Goal: Communication & Community: Answer question/provide support

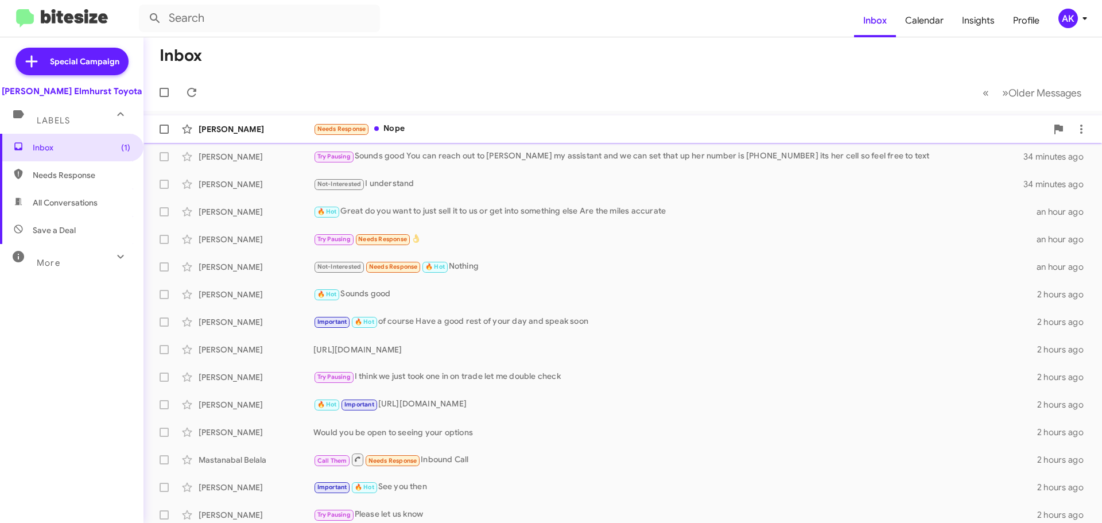
click at [451, 131] on div "Needs Response Nope" at bounding box center [679, 128] width 733 height 13
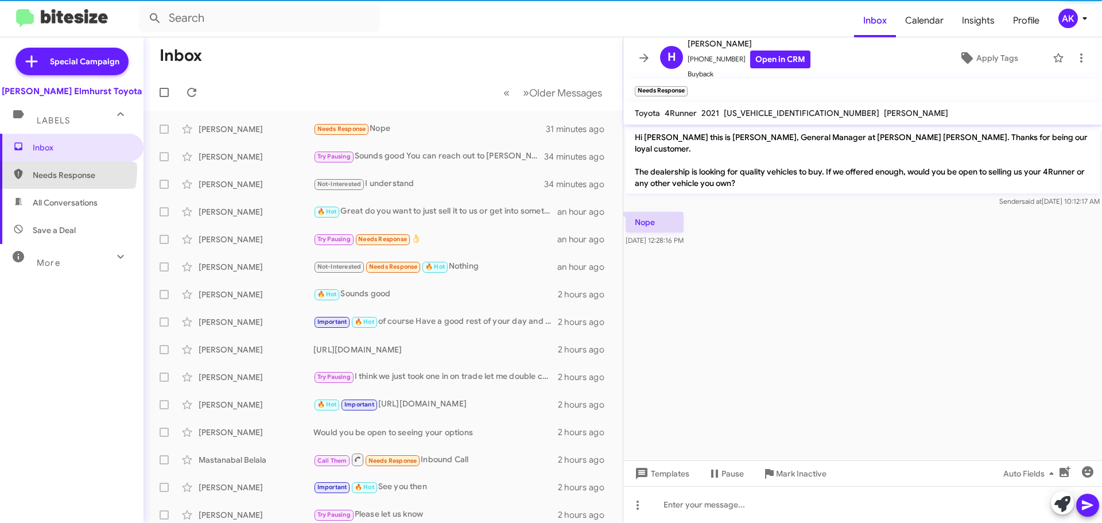
click at [43, 169] on span "Needs Response" at bounding box center [82, 174] width 98 height 11
type input "in:needs-response"
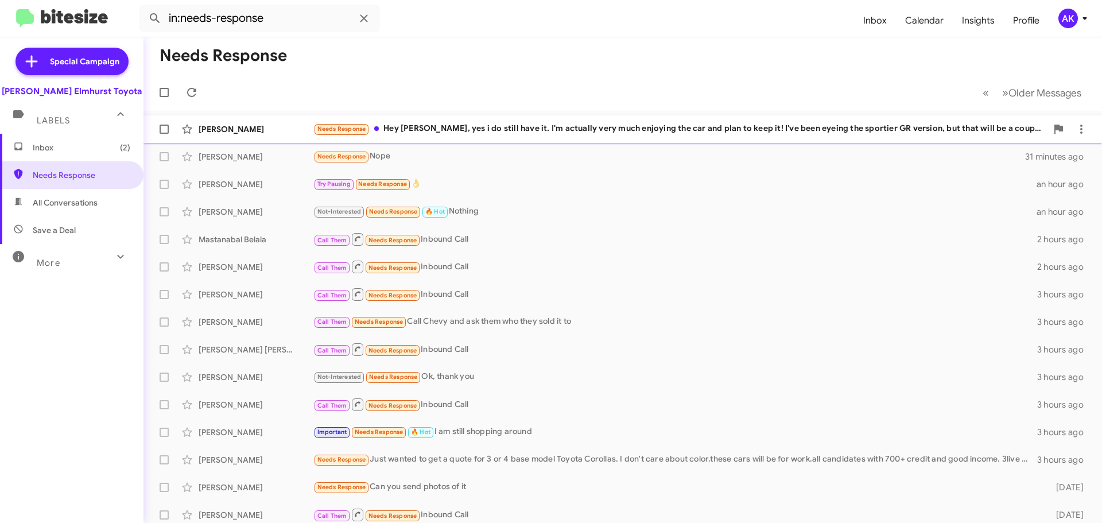
click at [469, 131] on div "Needs Response Hey [PERSON_NAME], yes i do still have it. I'm actually very muc…" at bounding box center [679, 128] width 733 height 13
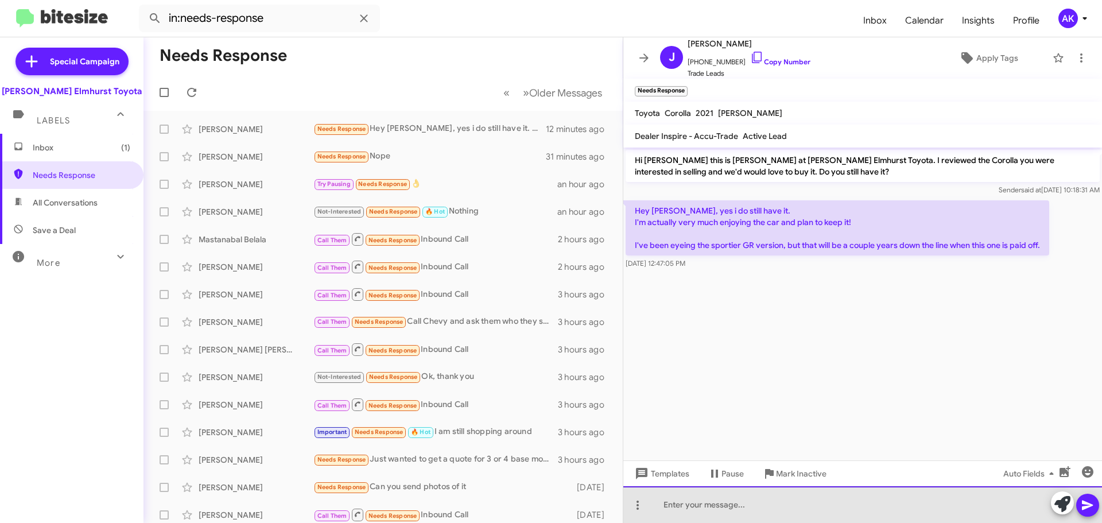
click at [776, 508] on div at bounding box center [862, 504] width 479 height 37
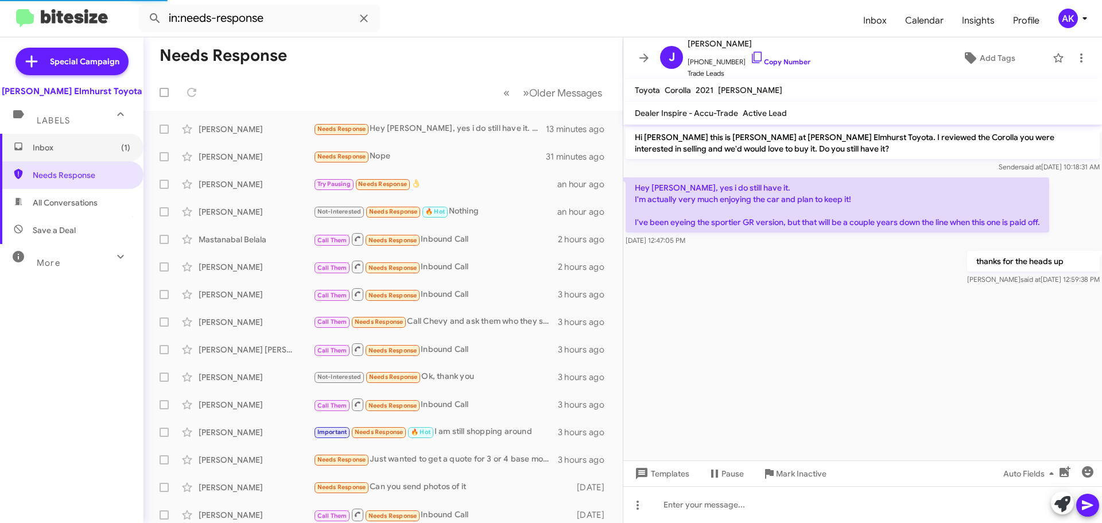
click at [73, 147] on span "Inbox (1)" at bounding box center [82, 147] width 98 height 11
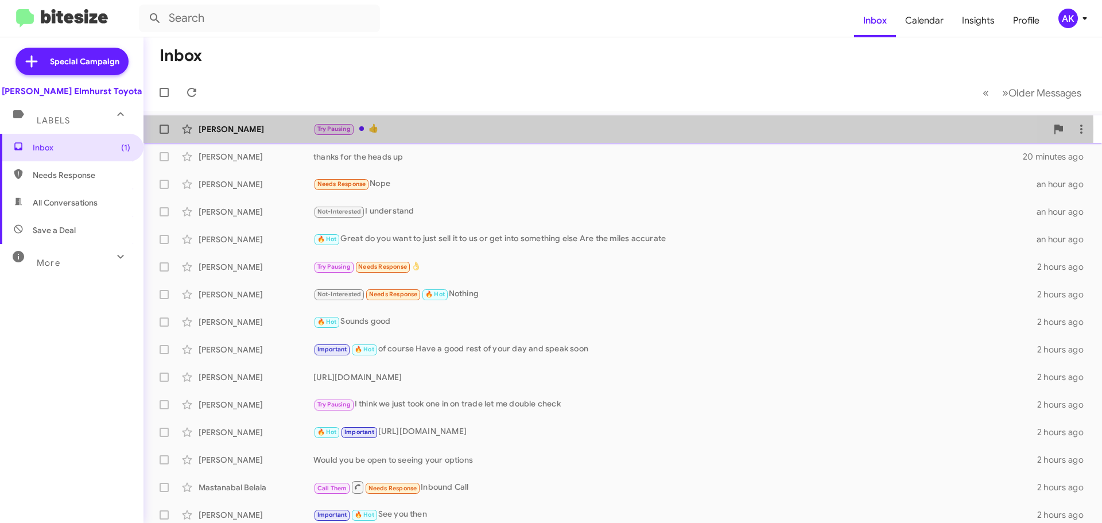
click at [409, 131] on div "Try Pausing 👍" at bounding box center [679, 128] width 733 height 13
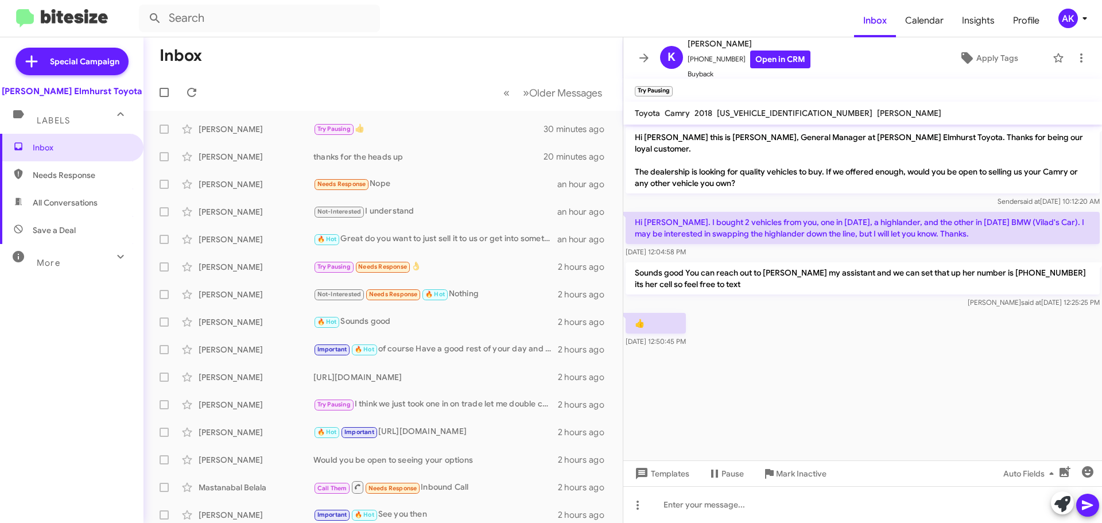
click at [92, 168] on span "Needs Response" at bounding box center [71, 175] width 143 height 28
type input "in:needs-response"
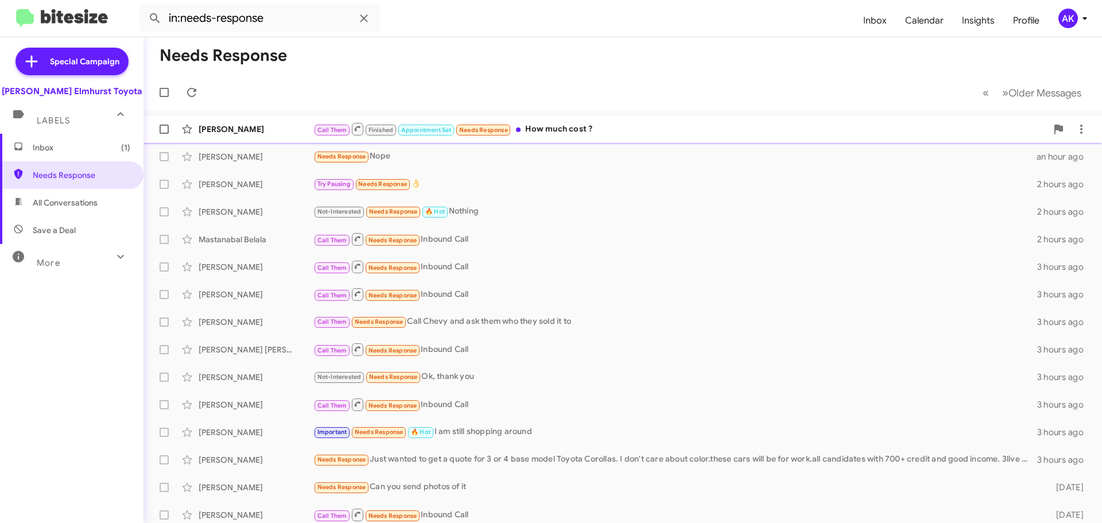
click at [567, 134] on div "Call Them Finished Appointment Set Needs Response How much cost ?" at bounding box center [679, 129] width 733 height 14
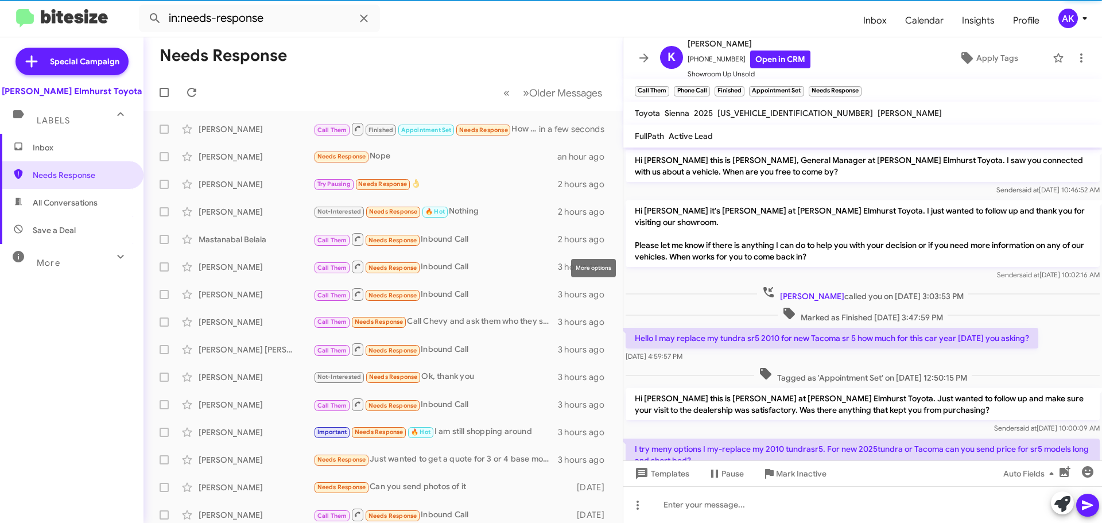
scroll to position [68, 0]
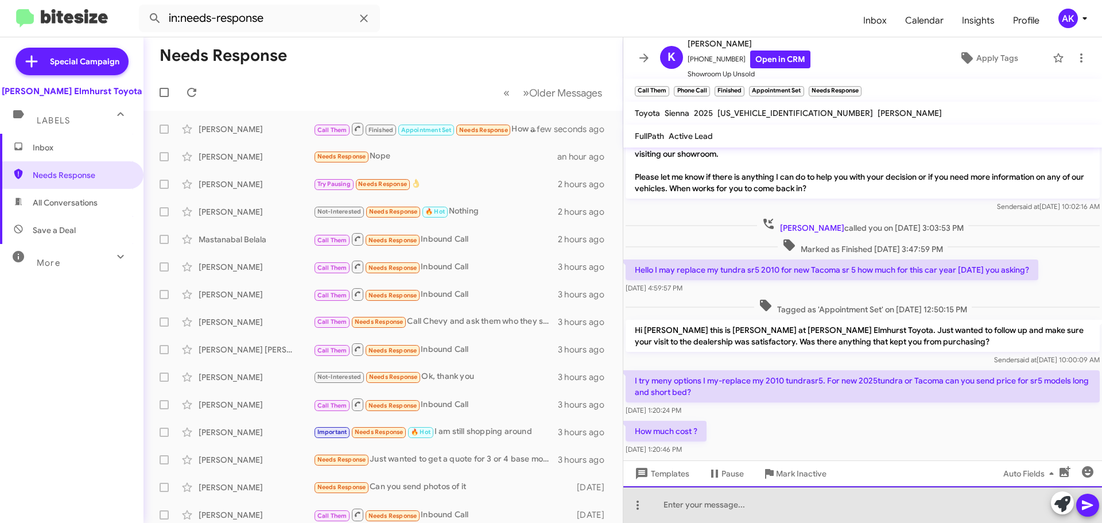
click at [740, 511] on div at bounding box center [862, 504] width 479 height 37
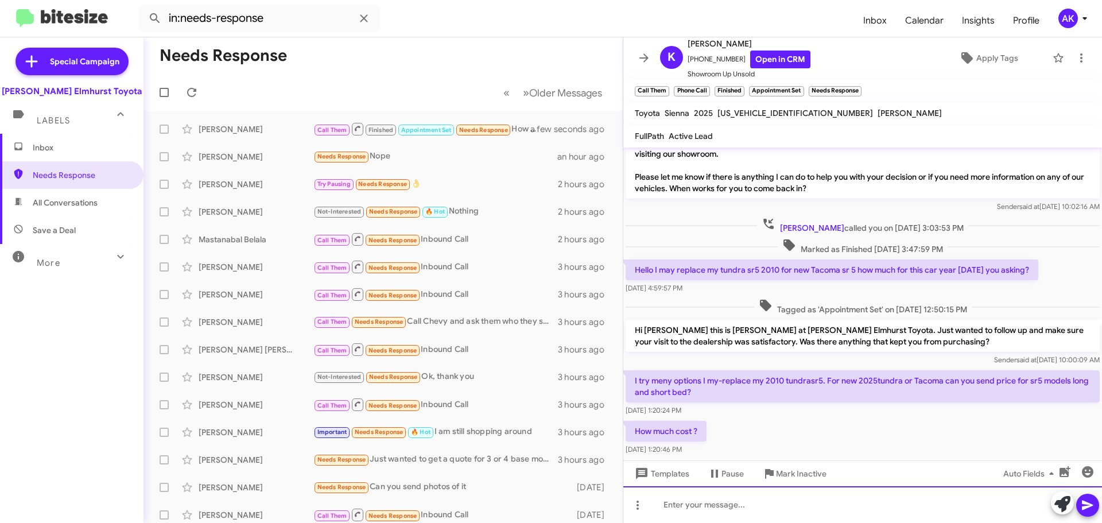
click at [724, 508] on div at bounding box center [862, 504] width 479 height 37
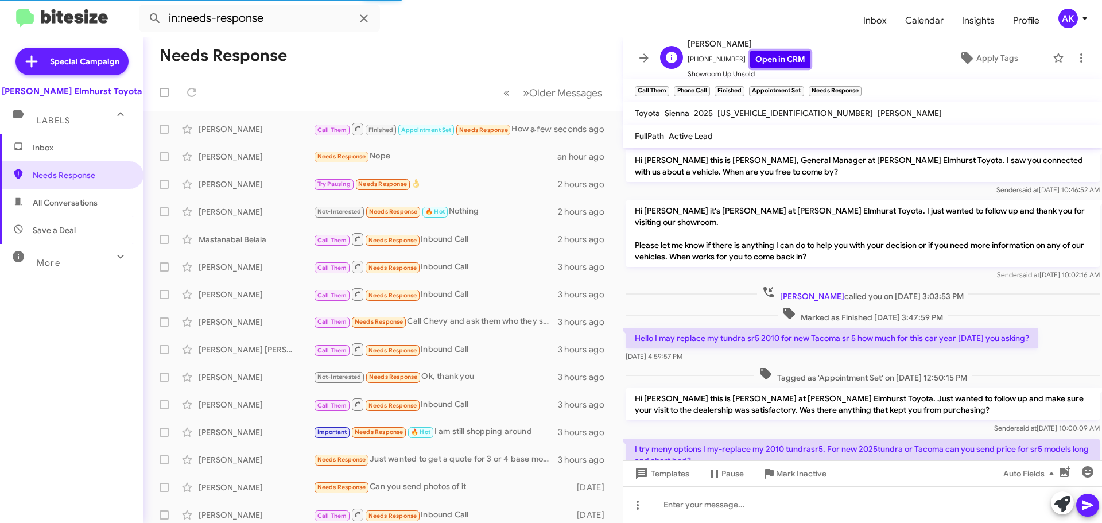
click at [775, 60] on link "Open in CRM" at bounding box center [780, 60] width 60 height 18
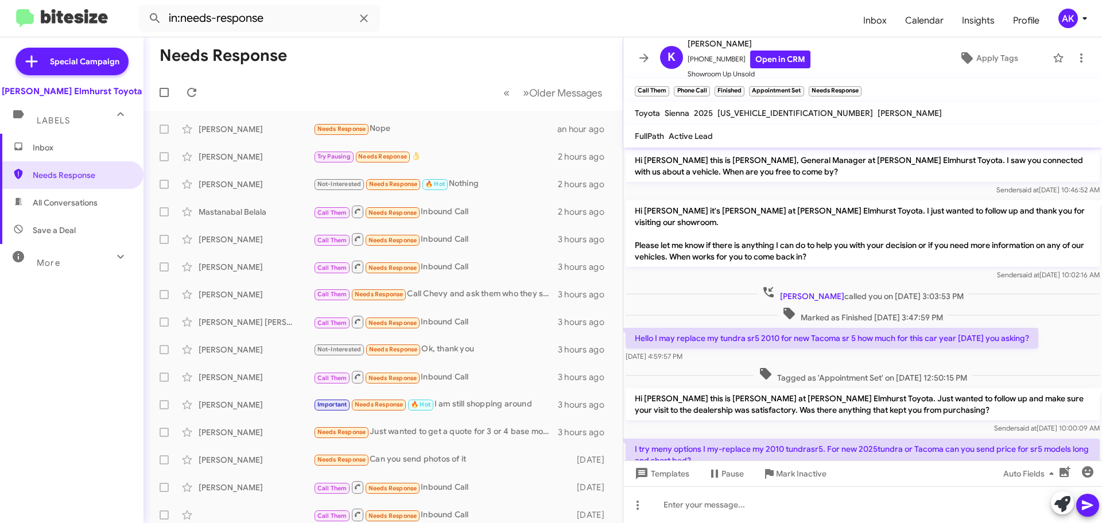
click at [68, 146] on span "Inbox" at bounding box center [82, 147] width 98 height 11
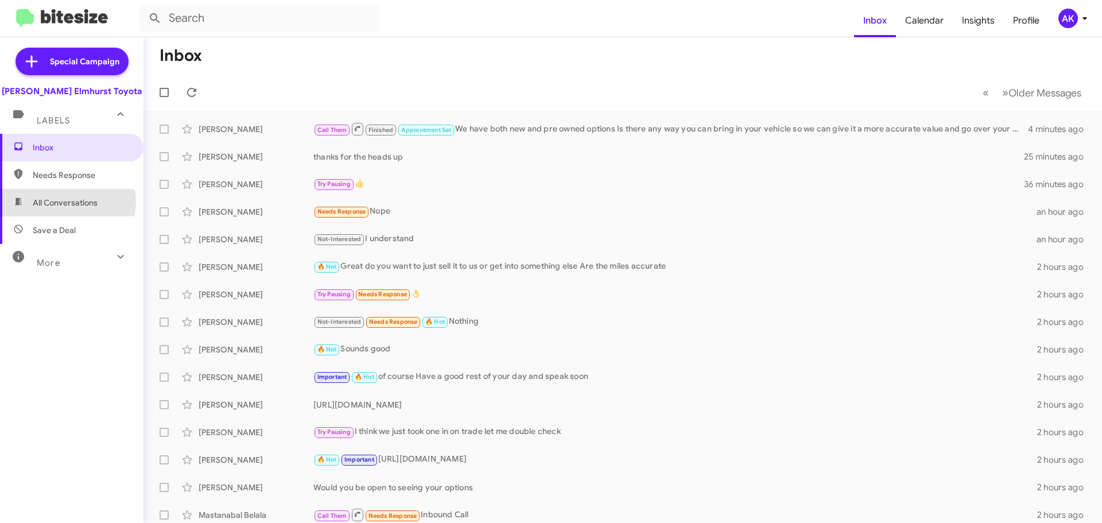
click at [61, 202] on span "All Conversations" at bounding box center [65, 202] width 65 height 11
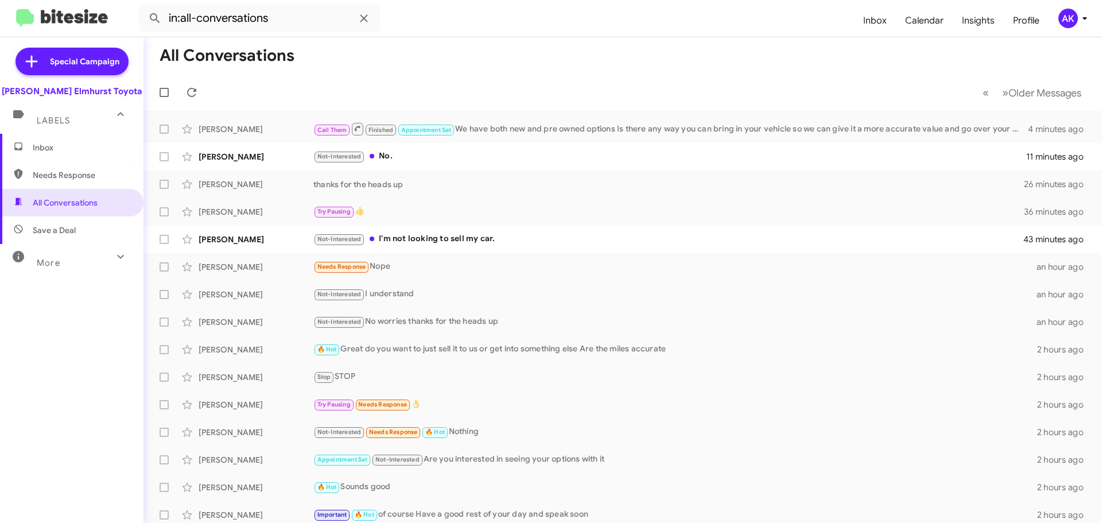
click at [69, 264] on div "More" at bounding box center [60, 257] width 102 height 21
click at [64, 354] on span "Appointment Set" at bounding box center [64, 349] width 63 height 11
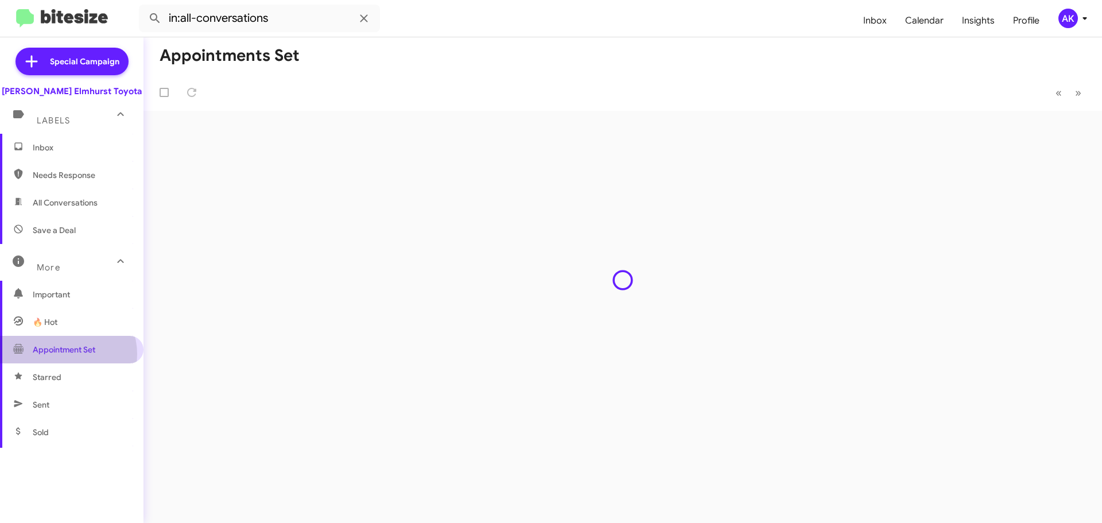
type input "in:appointment-set"
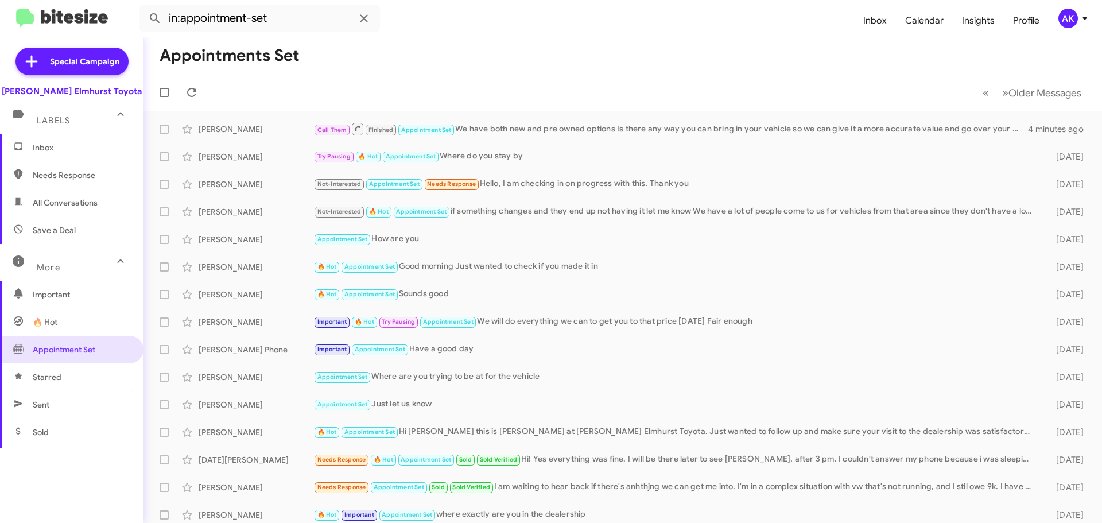
drag, startPoint x: 661, startPoint y: 56, endPoint x: 657, endPoint y: 51, distance: 6.1
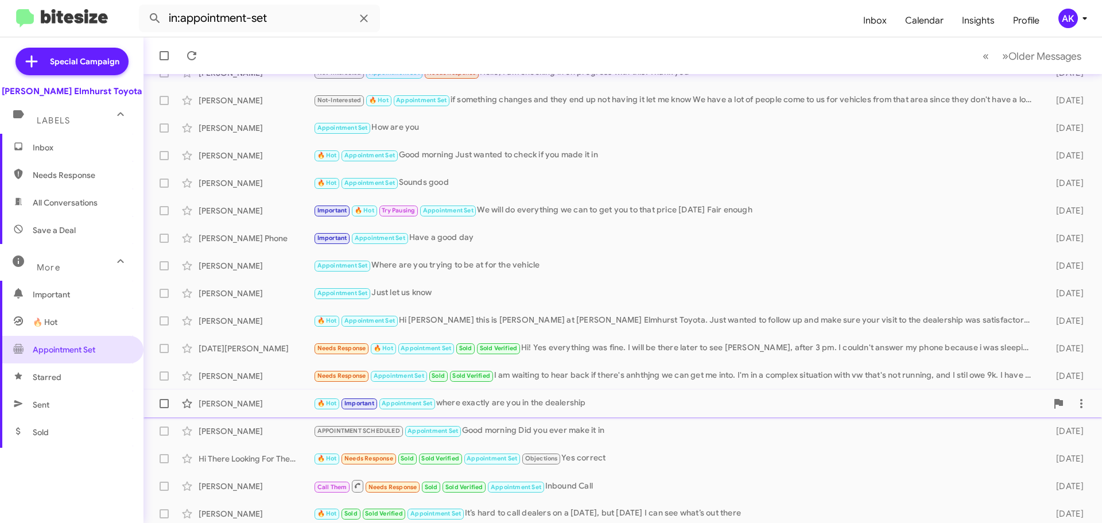
scroll to position [115, 0]
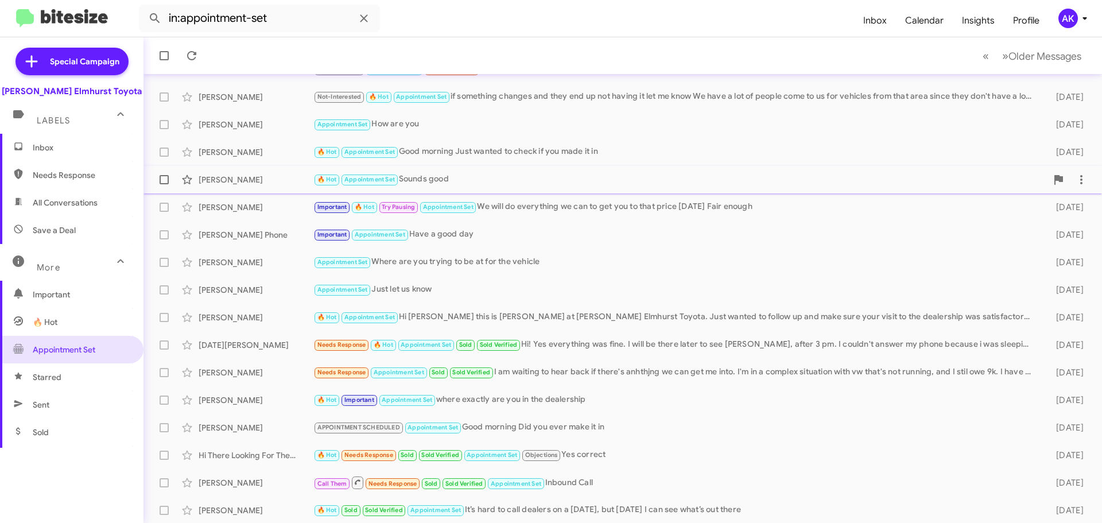
drag, startPoint x: 218, startPoint y: 116, endPoint x: 550, endPoint y: 178, distance: 338.5
click at [550, 178] on mat-action-list "[PERSON_NAME] Call Them Finished Appointment Set We have both new and pre owned…" at bounding box center [622, 274] width 958 height 556
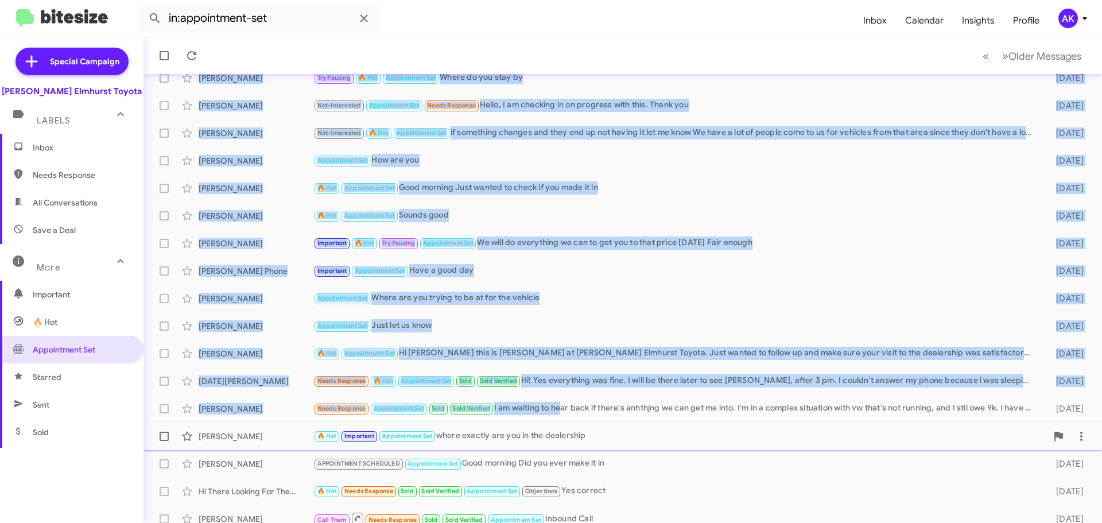
scroll to position [143, 0]
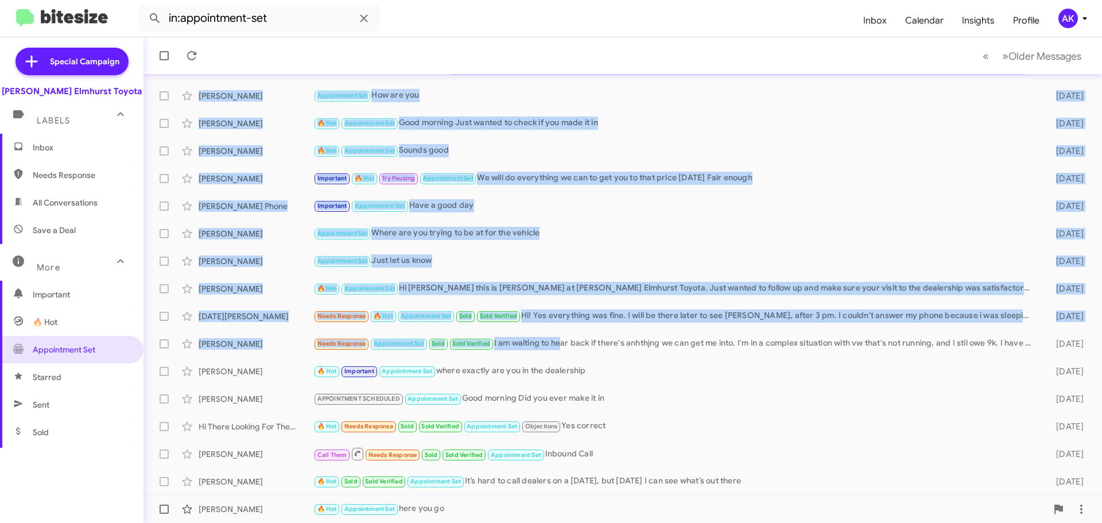
drag, startPoint x: 197, startPoint y: 119, endPoint x: 834, endPoint y: 507, distance: 745.8
click at [834, 507] on mat-action-list "[PERSON_NAME] Call Them Finished Appointment Set We have both new and pre owned…" at bounding box center [622, 245] width 958 height 556
click at [680, 234] on div "Appointment Set Where are you trying to be at for the vehicle" at bounding box center [679, 233] width 733 height 13
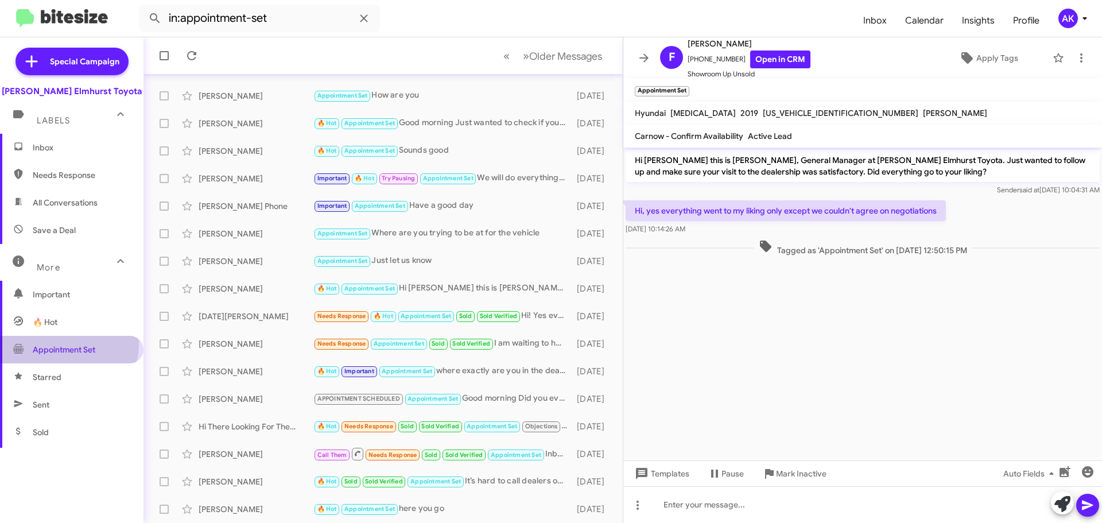
click at [68, 344] on span "Appointment Set" at bounding box center [64, 349] width 63 height 11
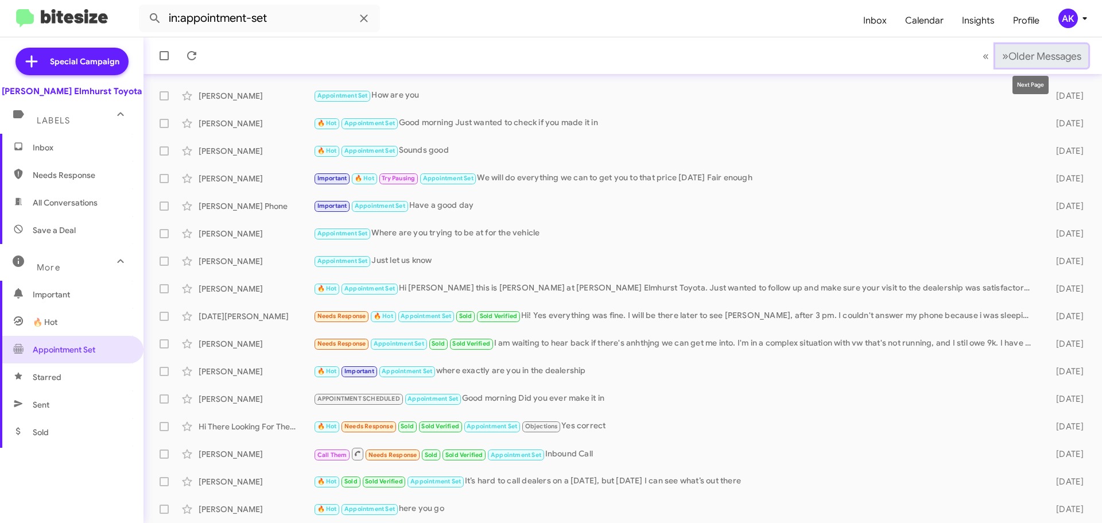
click at [1002, 59] on span "»" at bounding box center [1005, 56] width 6 height 14
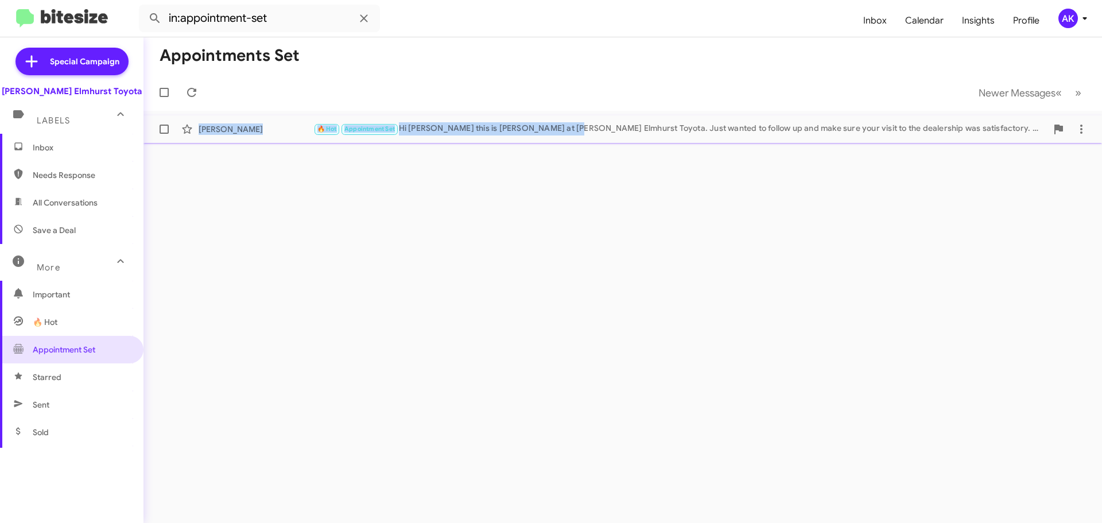
drag, startPoint x: 564, startPoint y: 160, endPoint x: 171, endPoint y: 140, distance: 393.0
click at [171, 139] on div "Appointments Set Newer Messages « Previous » Next [PERSON_NAME] 🔥 Hot Appointme…" at bounding box center [622, 280] width 958 height 486
drag, startPoint x: 176, startPoint y: 158, endPoint x: 1093, endPoint y: 166, distance: 916.5
click at [1093, 166] on div "Appointments Set Newer Messages « Previous » Next [PERSON_NAME] 🔥 Hot Appointme…" at bounding box center [622, 280] width 958 height 486
click at [1058, 92] on span "«" at bounding box center [1058, 93] width 6 height 14
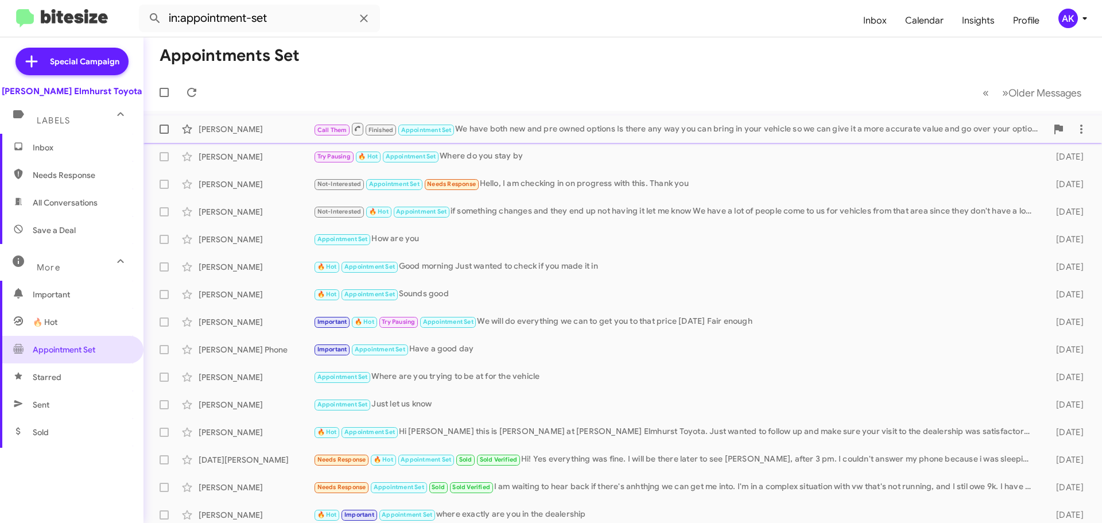
click at [538, 130] on div "Call Them Finished Appointment Set We have both new and pre owned options Is th…" at bounding box center [679, 129] width 733 height 14
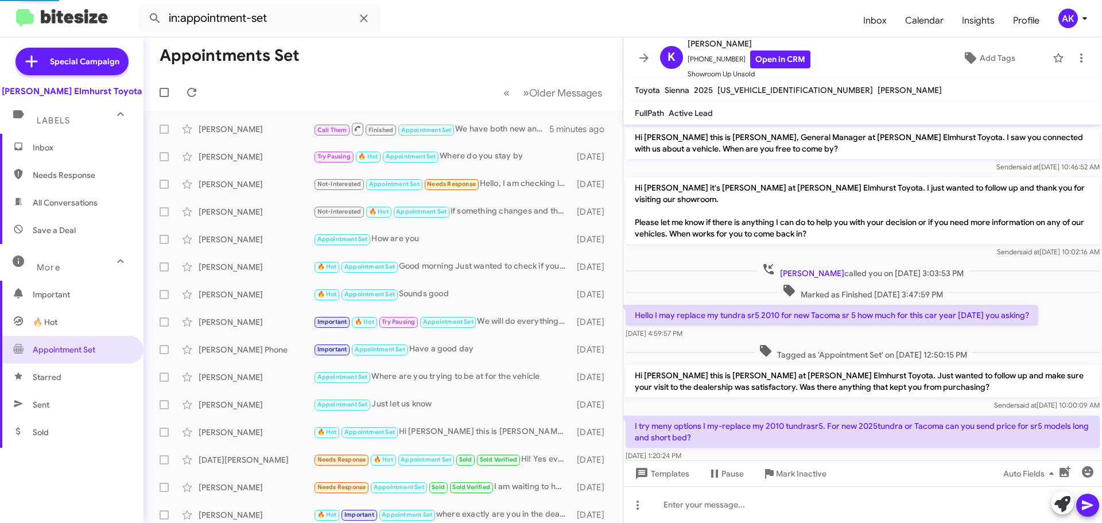
scroll to position [122, 0]
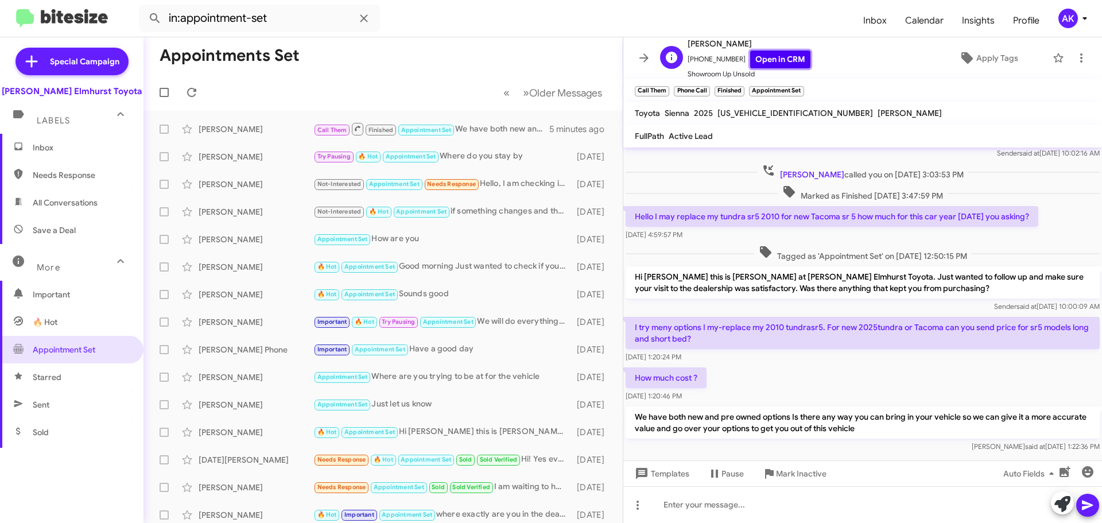
click at [778, 57] on link "Open in CRM" at bounding box center [780, 60] width 60 height 18
click at [64, 148] on span "Inbox (1)" at bounding box center [82, 147] width 98 height 11
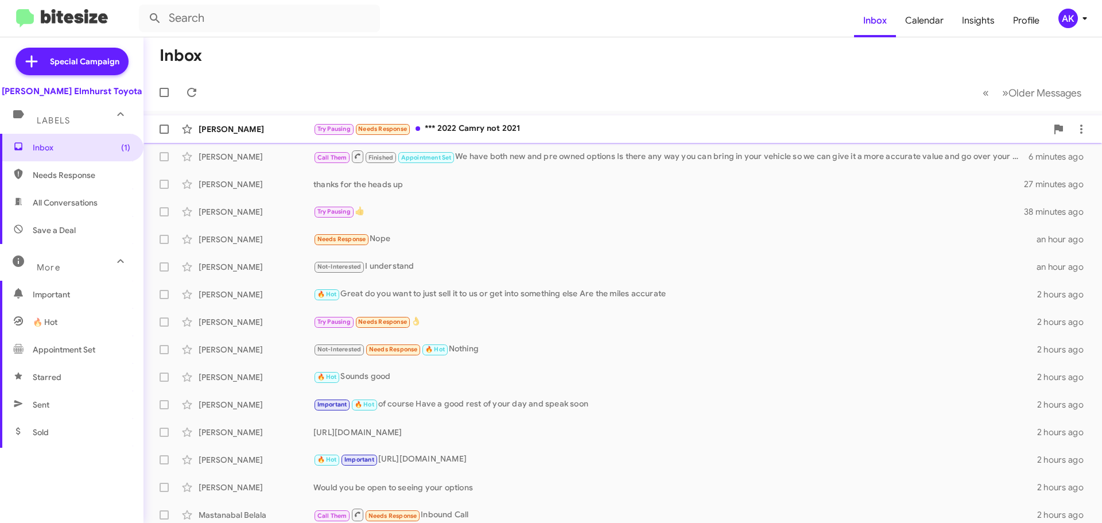
click at [529, 126] on div "Try Pausing Needs Response *** 2022 Camry not 2021" at bounding box center [679, 128] width 733 height 13
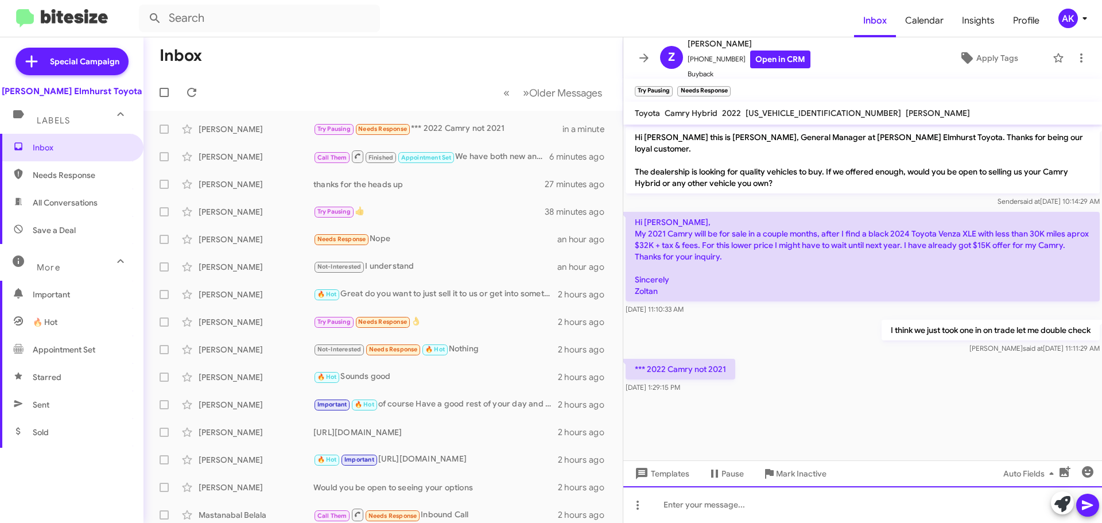
click at [748, 504] on div at bounding box center [862, 504] width 479 height 37
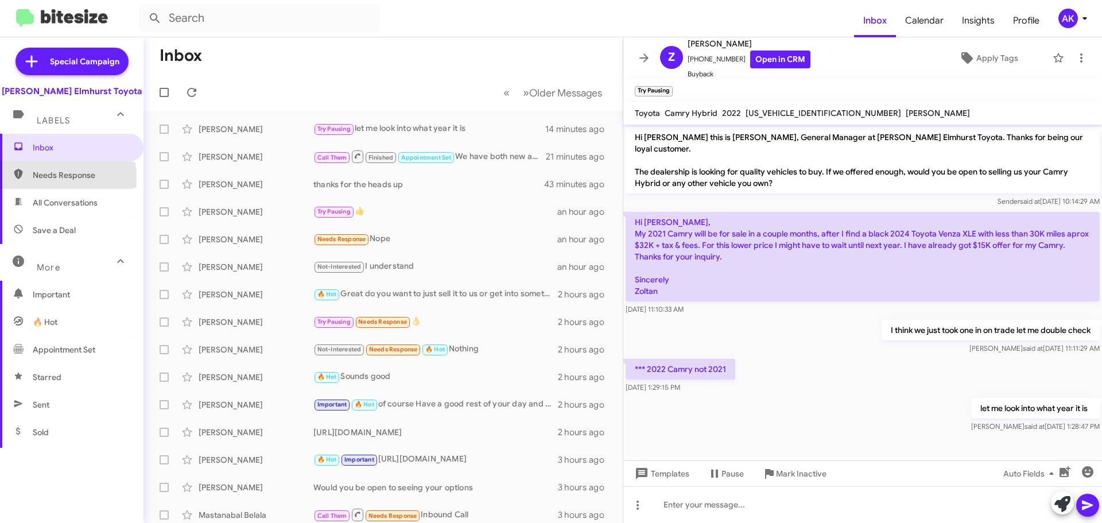
click at [34, 178] on span "Needs Response" at bounding box center [82, 174] width 98 height 11
type input "in:needs-response"
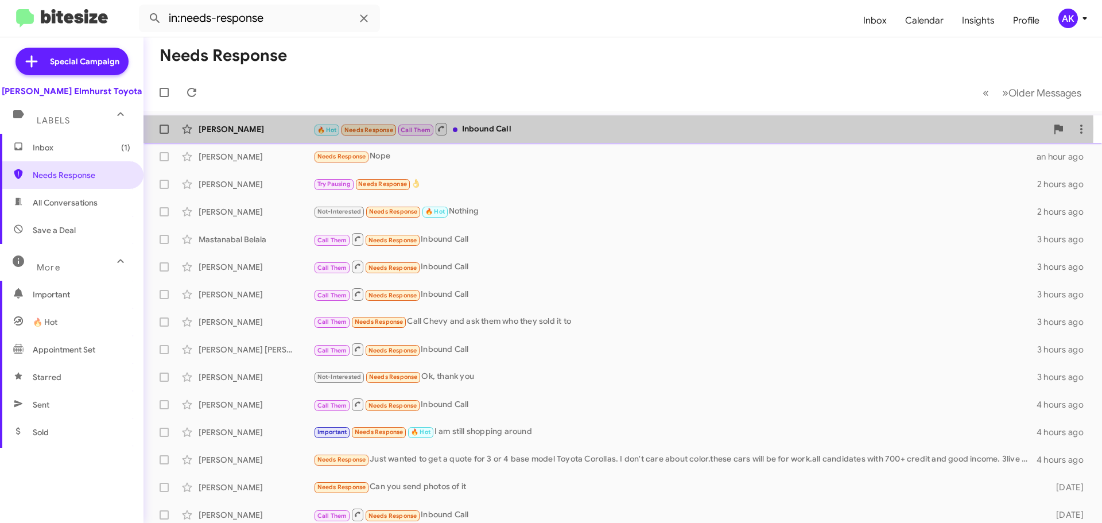
click at [468, 129] on div "🔥 Hot Needs Response Call Them Inbound Call" at bounding box center [679, 129] width 733 height 14
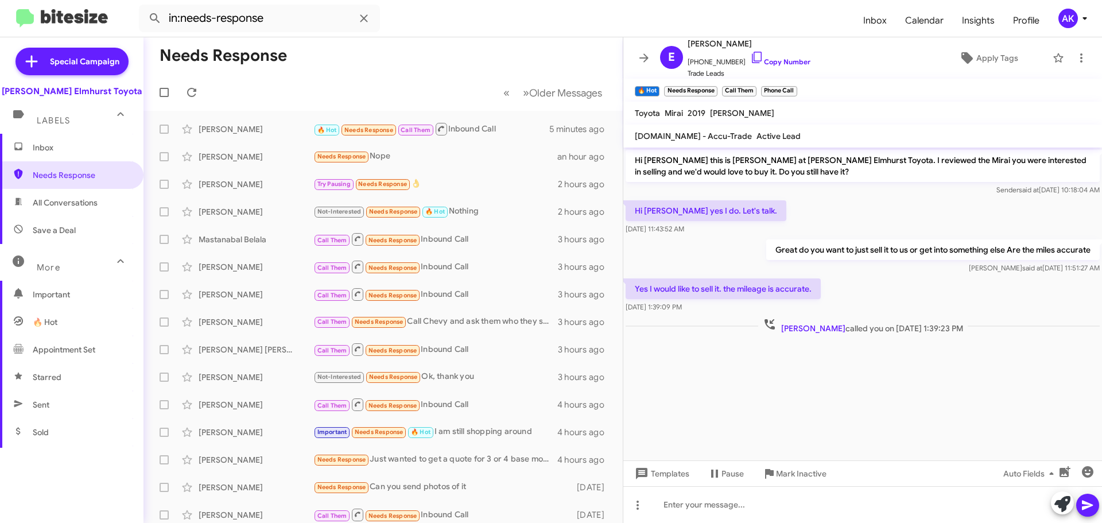
click at [77, 156] on span "Inbox" at bounding box center [71, 148] width 143 height 28
